Goal: Information Seeking & Learning: Find specific fact

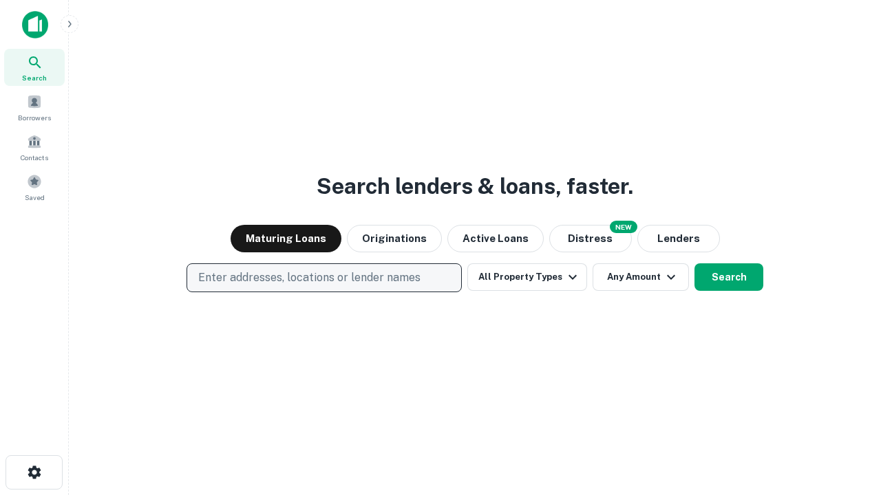
click at [323, 278] on p "Enter addresses, locations or lender names" at bounding box center [309, 278] width 222 height 17
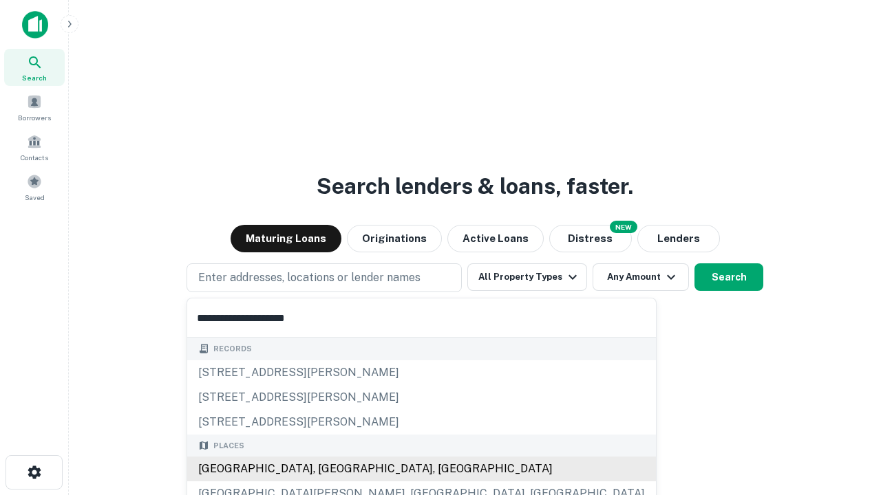
click at [329, 469] on div "[GEOGRAPHIC_DATA], [GEOGRAPHIC_DATA], [GEOGRAPHIC_DATA]" at bounding box center [421, 469] width 469 height 25
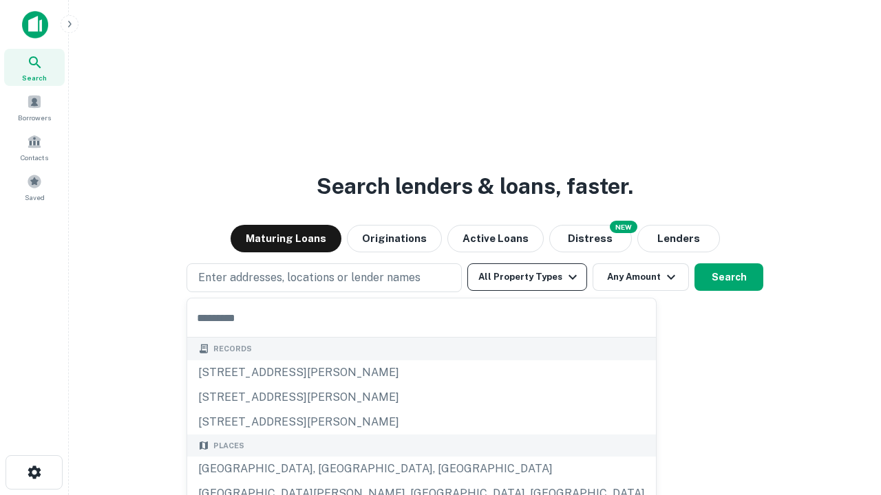
click at [527, 277] on button "All Property Types" at bounding box center [527, 277] width 120 height 28
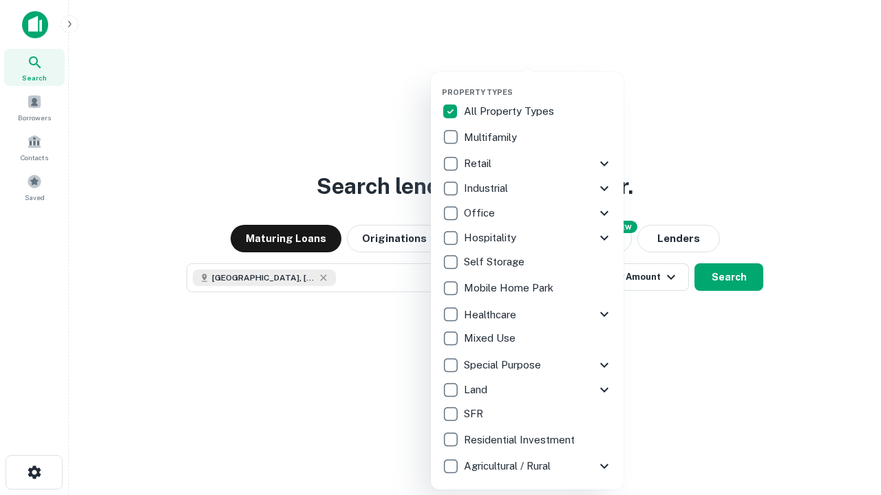
click at [538, 83] on button "button" at bounding box center [538, 83] width 193 height 1
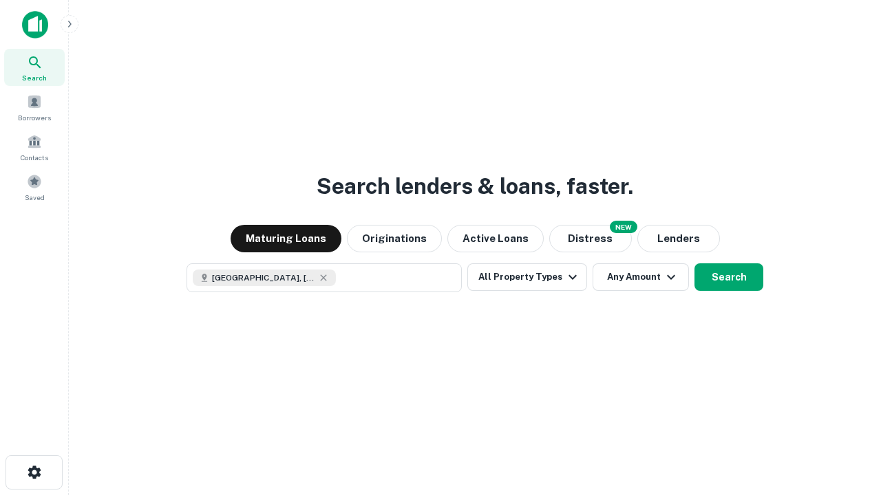
scroll to position [22, 0]
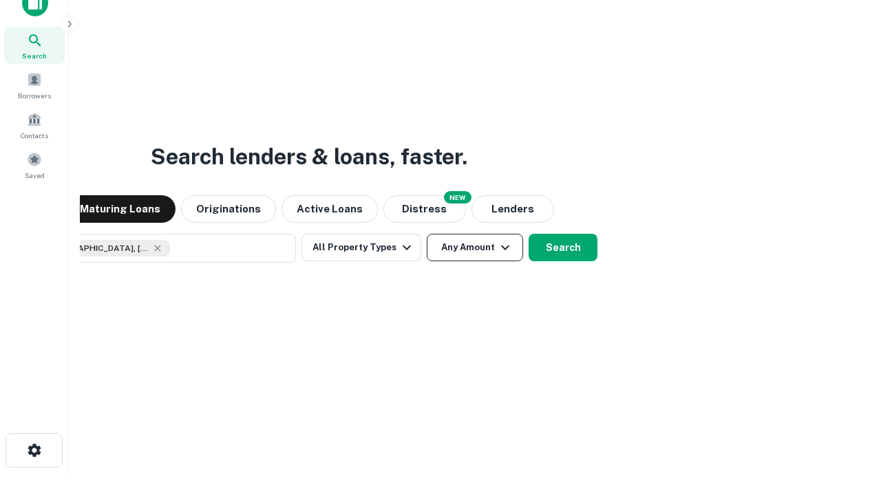
click at [427, 234] on button "Any Amount" at bounding box center [475, 248] width 96 height 28
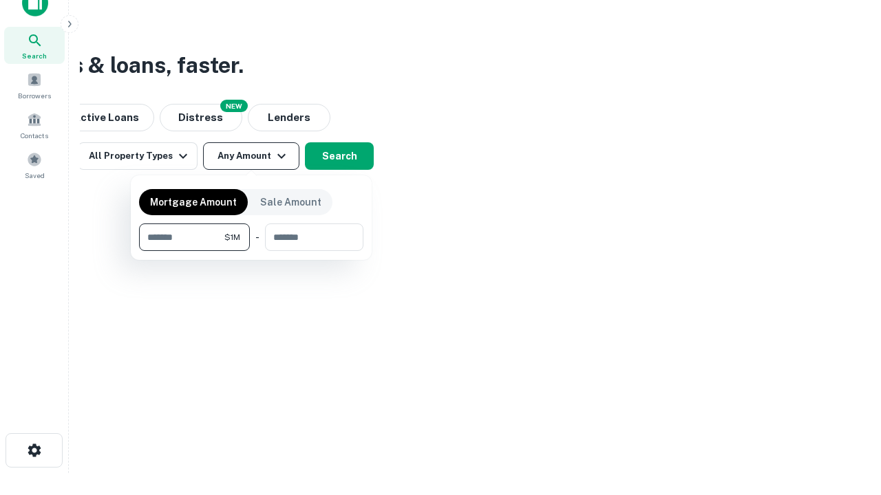
type input "*******"
click at [251, 251] on button "button" at bounding box center [251, 251] width 224 height 1
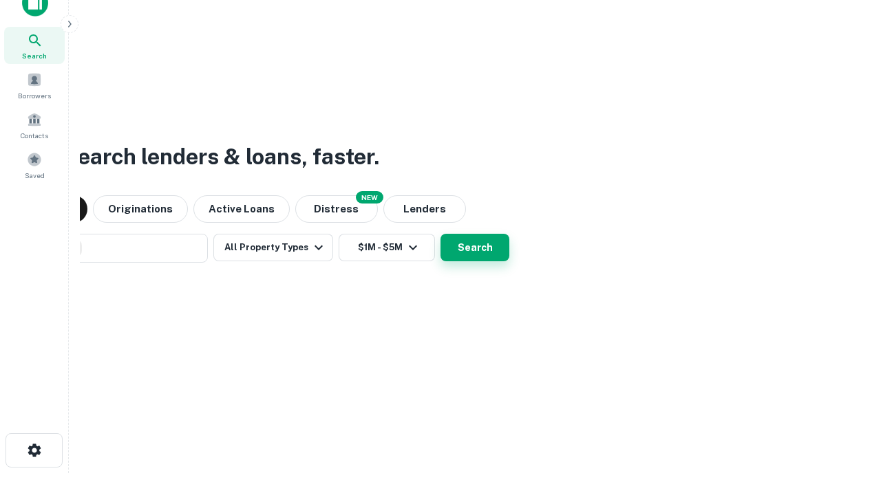
click at [440, 234] on button "Search" at bounding box center [474, 248] width 69 height 28
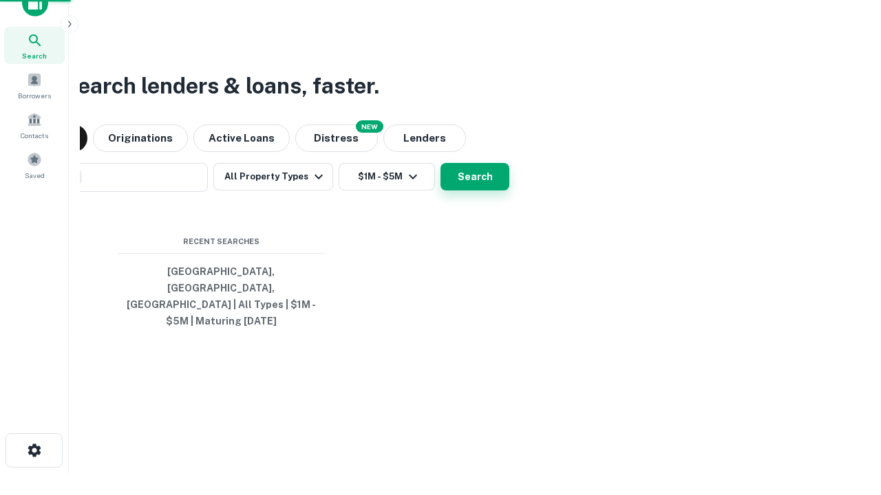
scroll to position [45, 389]
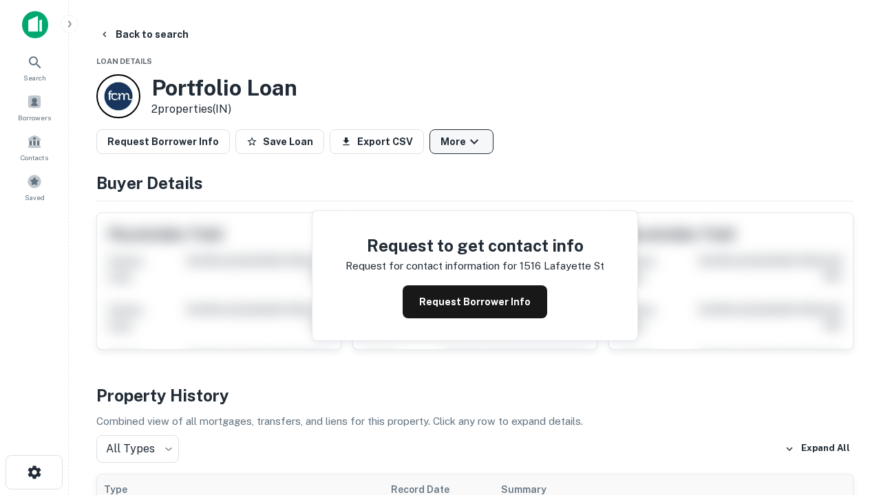
click at [461, 142] on button "More" at bounding box center [461, 141] width 64 height 25
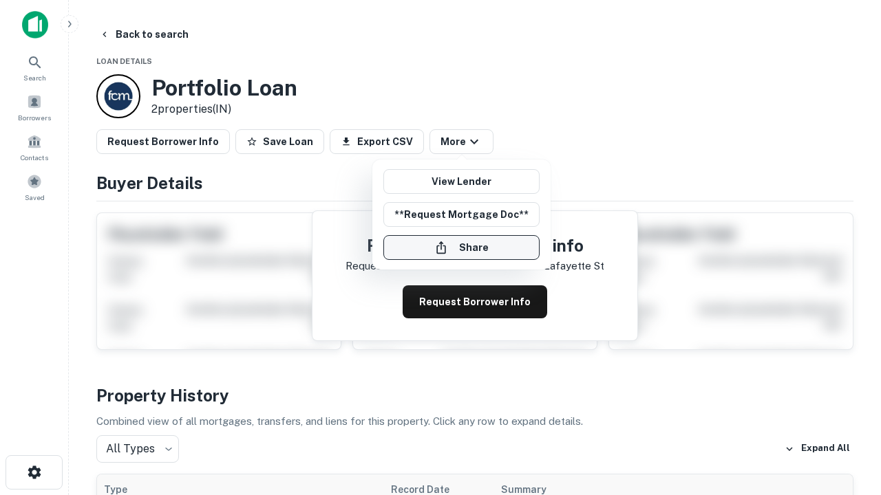
click at [461, 248] on button "Share" at bounding box center [461, 247] width 156 height 25
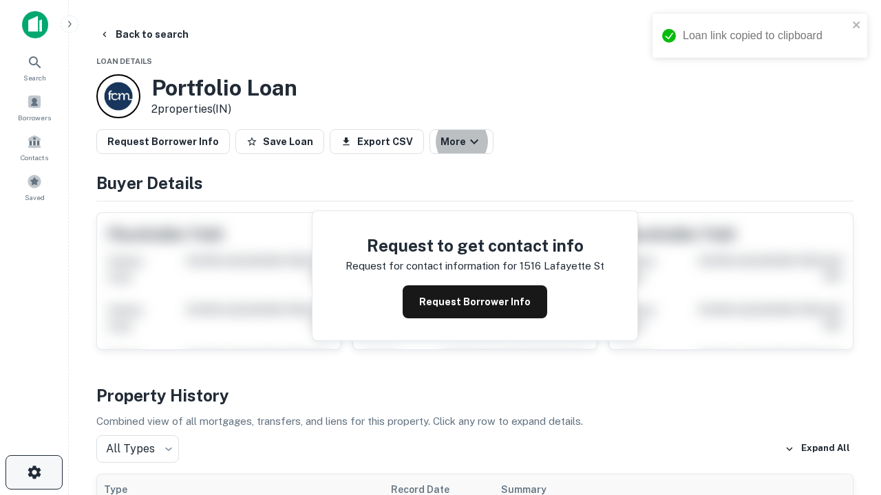
click at [34, 473] on icon "button" at bounding box center [34, 472] width 17 height 17
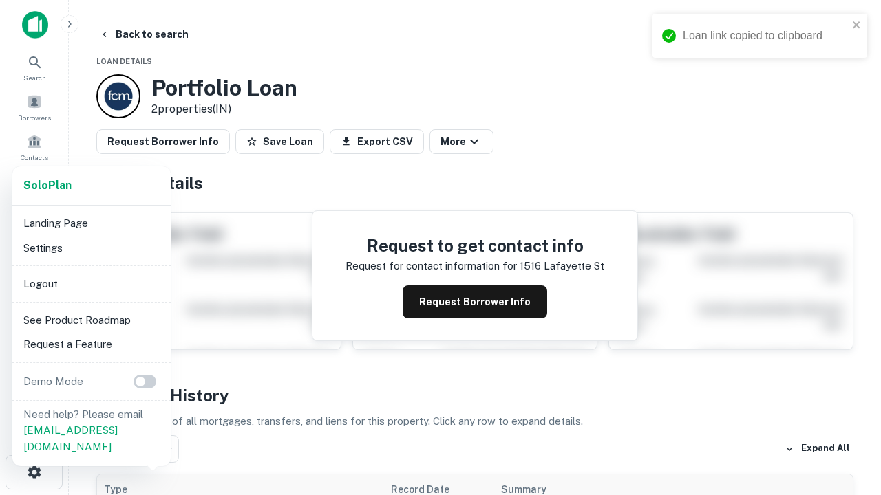
click at [91, 283] on li "Logout" at bounding box center [91, 284] width 147 height 25
